Goal: Transaction & Acquisition: Obtain resource

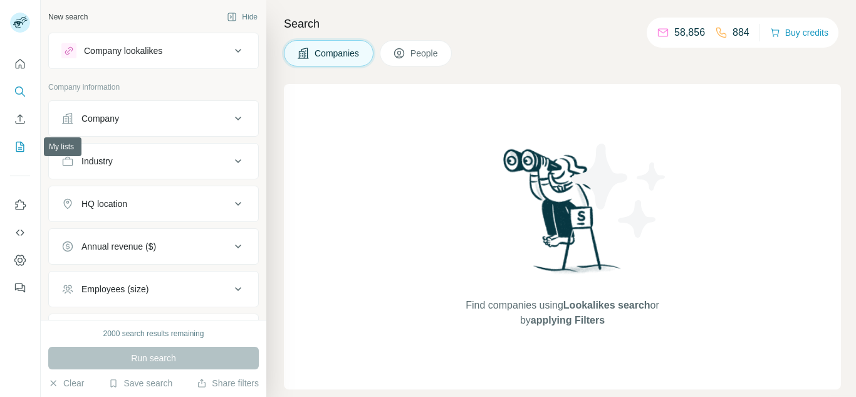
click at [18, 150] on icon "My lists" at bounding box center [20, 146] width 13 height 13
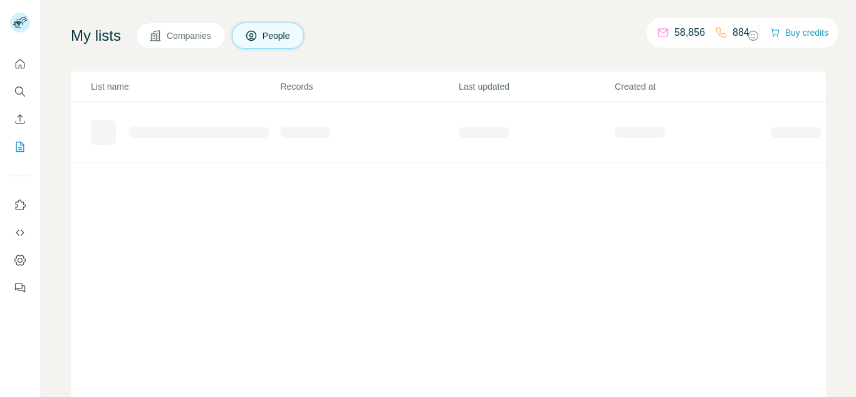
scroll to position [112, 0]
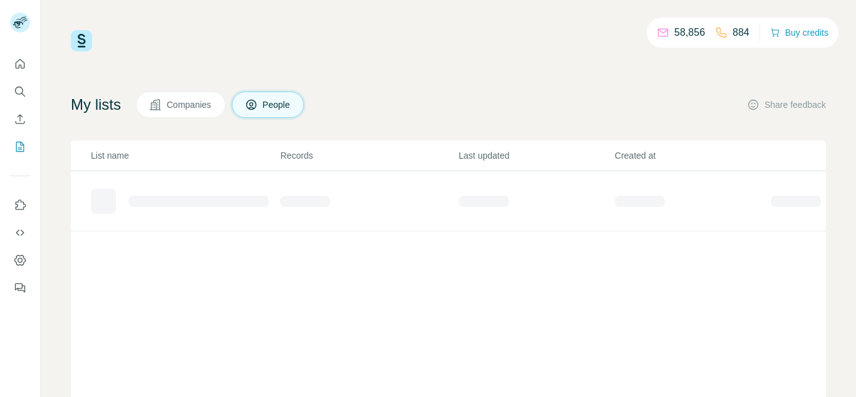
click at [174, 107] on span "Companies" at bounding box center [190, 104] width 46 height 13
click at [223, 112] on button "Companies" at bounding box center [181, 105] width 90 height 26
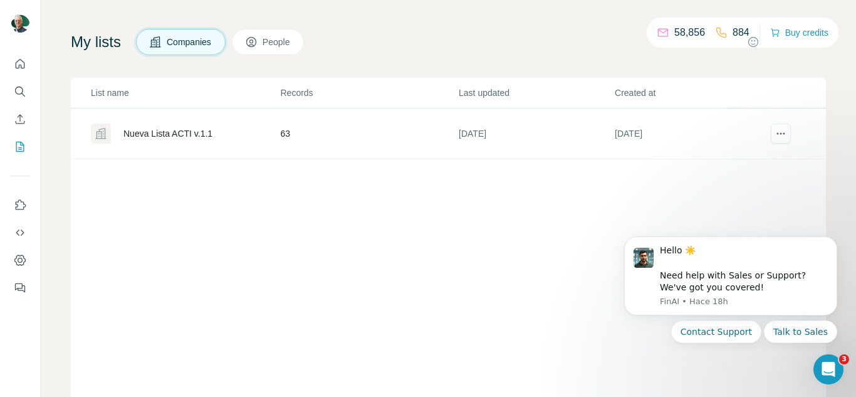
click at [281, 48] on span "People" at bounding box center [277, 42] width 29 height 13
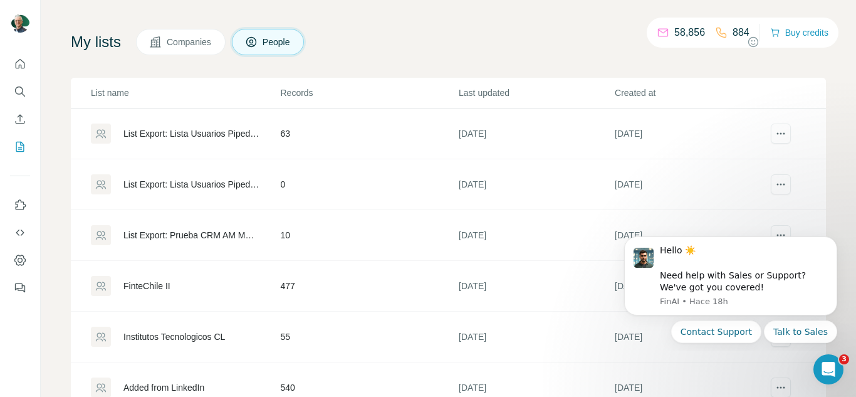
click at [218, 136] on div "List Export: Lista Usuarios Pipedrive - 11/09/2025 12:48" at bounding box center [190, 133] width 135 height 13
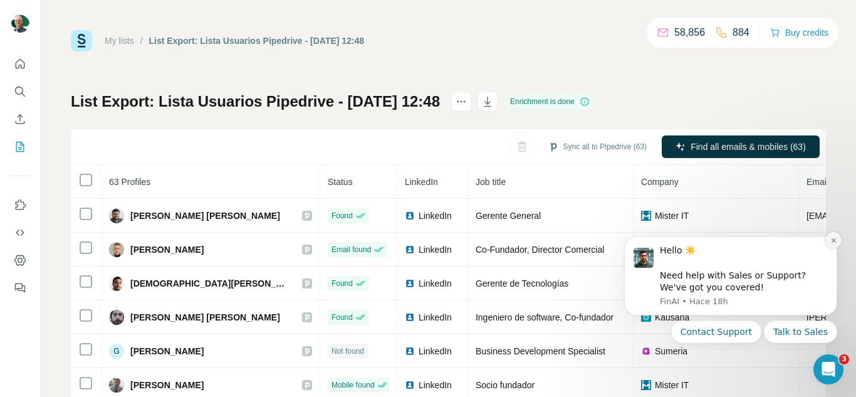
click at [833, 239] on icon "Dismiss notification" at bounding box center [833, 240] width 4 height 4
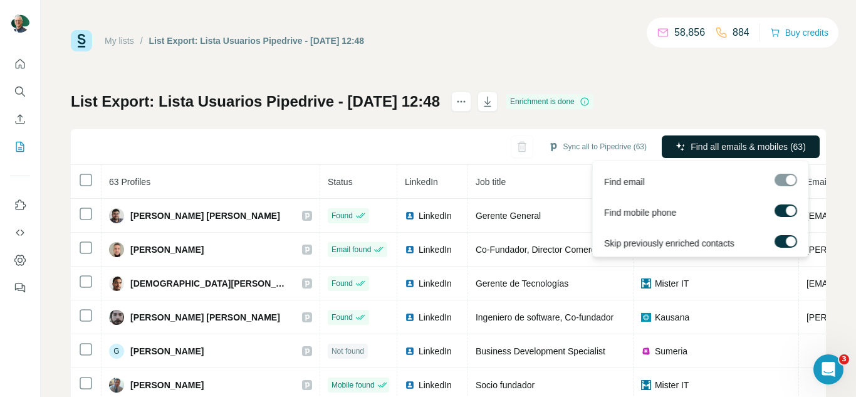
click at [752, 155] on button "Find all emails & mobiles (63)" at bounding box center [741, 146] width 158 height 23
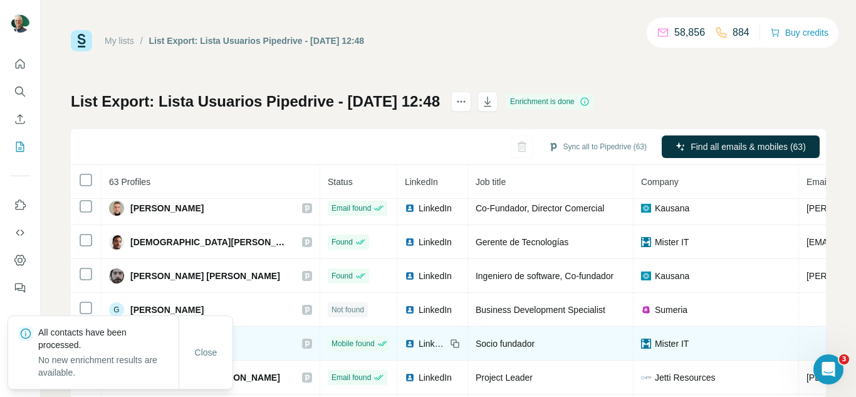
scroll to position [48, 0]
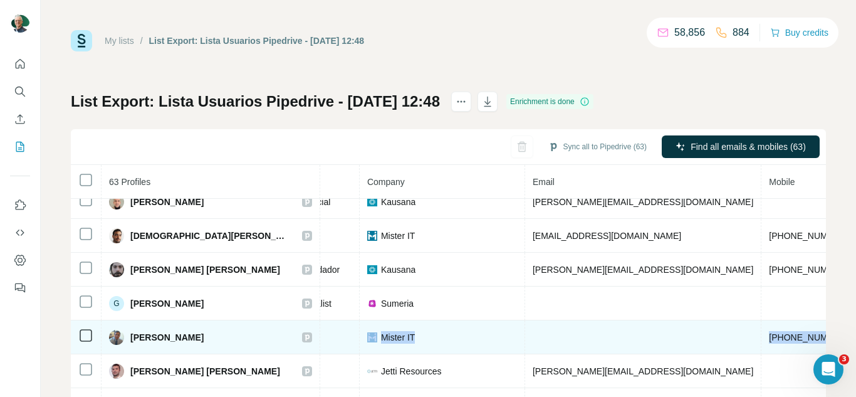
drag, startPoint x: 521, startPoint y: 340, endPoint x: 697, endPoint y: 332, distance: 176.3
click at [795, 348] on tr "Guido Martínez Salazar Mobile found LinkedIn Socio fundador Mister IT +56224364…" at bounding box center [447, 337] width 1301 height 34
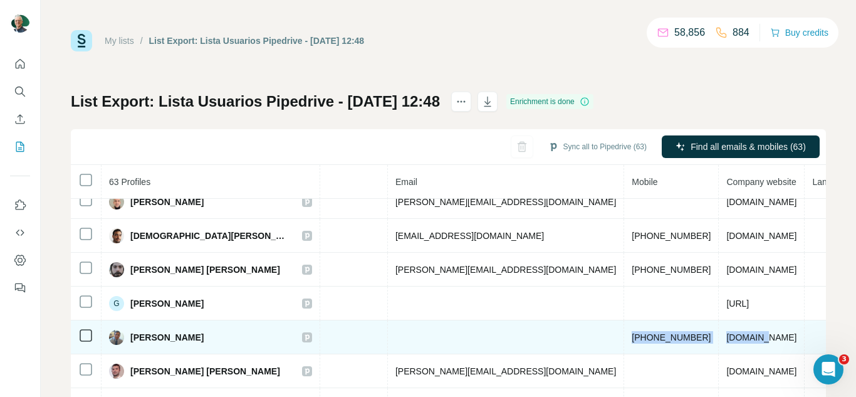
click at [624, 328] on td "+56224364422" at bounding box center [671, 337] width 95 height 34
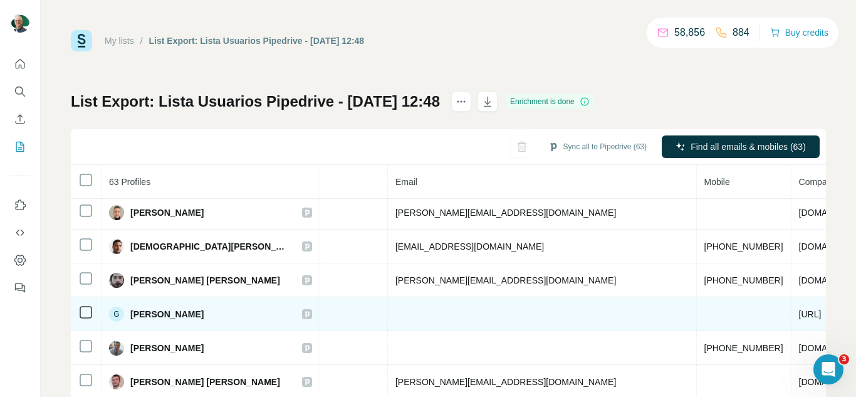
scroll to position [0, 411]
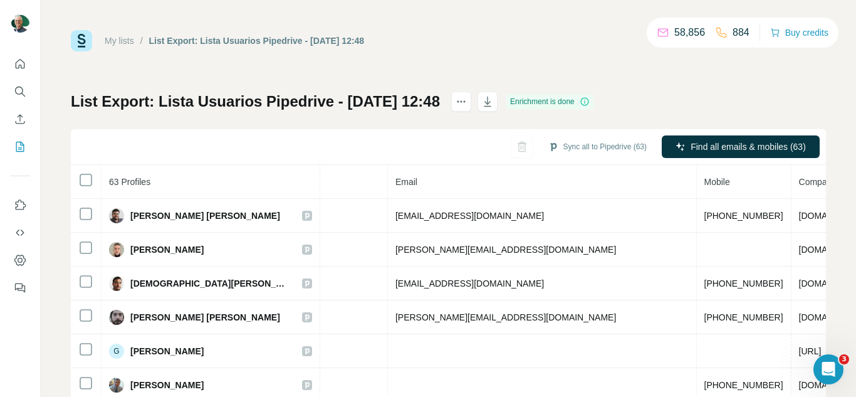
click at [703, 85] on div "My lists / List Export: Lista Usuarios Pipedrive - 11/09/2025 12:48 58,856 884 …" at bounding box center [448, 263] width 755 height 466
click at [472, 57] on div "My lists / List Export: Lista Usuarios Pipedrive - 11/09/2025 12:48 58,856 884 …" at bounding box center [448, 263] width 755 height 466
